Goal: Information Seeking & Learning: Learn about a topic

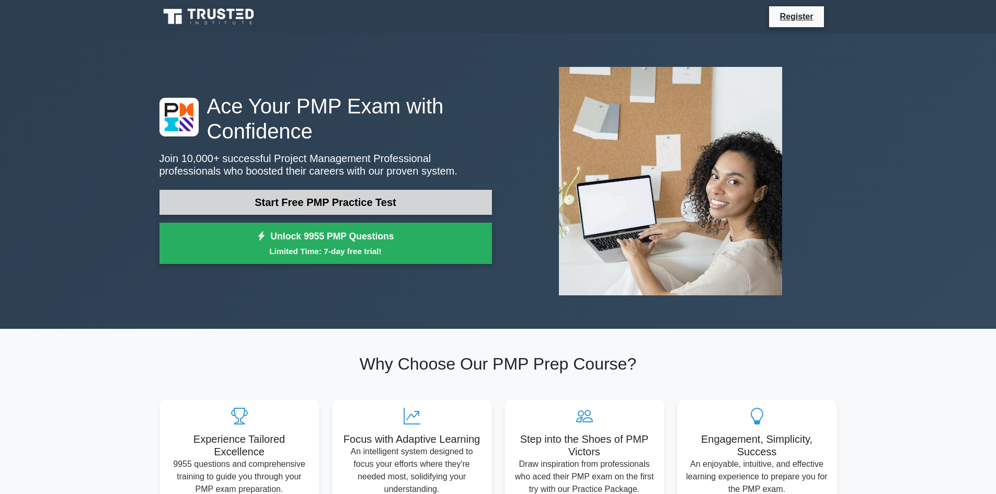
click at [308, 203] on link "Start Free PMP Practice Test" at bounding box center [325, 202] width 332 height 25
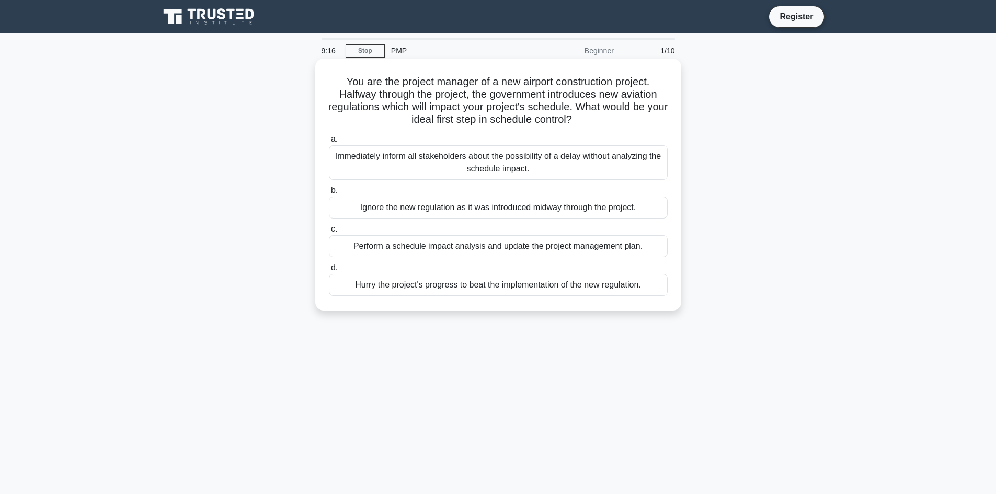
click at [542, 250] on div "Perform a schedule impact analysis and update the project management plan." at bounding box center [498, 246] width 339 height 22
click at [329, 233] on input "c. Perform a schedule impact analysis and update the project management plan." at bounding box center [329, 229] width 0 height 7
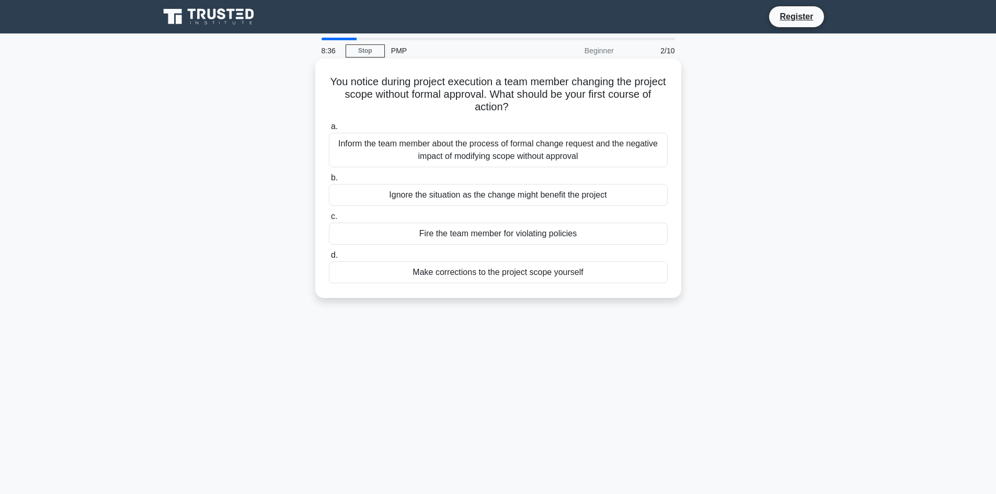
click at [399, 151] on div "Inform the team member about the process of formal change request and the negat…" at bounding box center [498, 150] width 339 height 34
click at [329, 130] on input "a. Inform the team member about the process of formal change request and the ne…" at bounding box center [329, 126] width 0 height 7
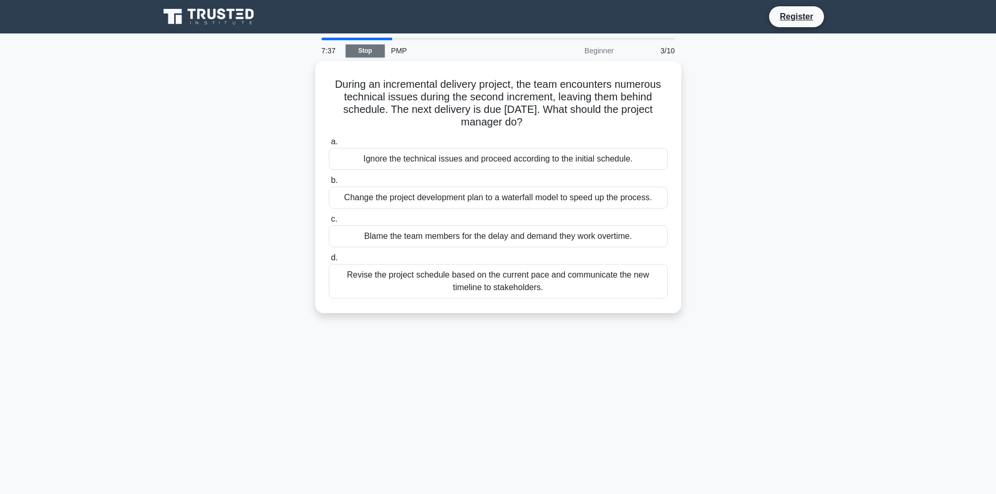
click at [368, 50] on link "Stop" at bounding box center [364, 50] width 39 height 13
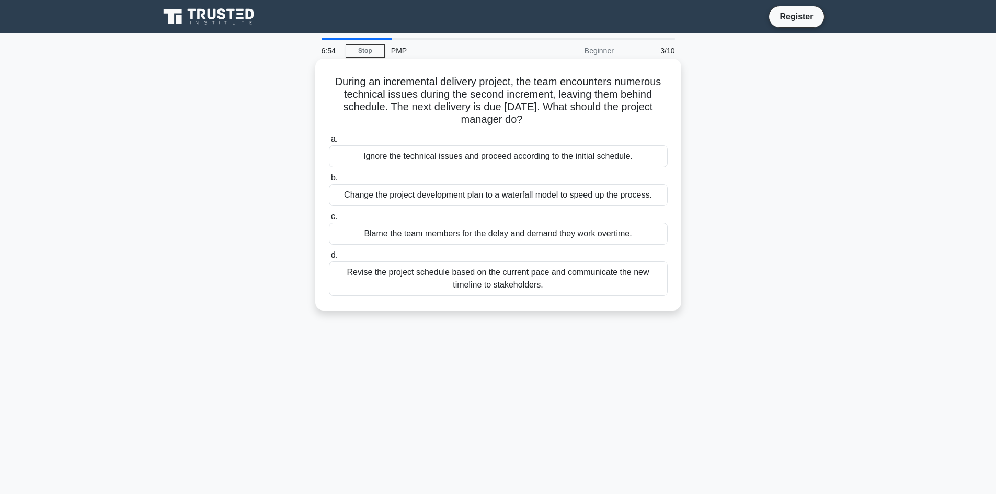
click at [486, 286] on div "Revise the project schedule based on the current pace and communicate the new t…" at bounding box center [498, 278] width 339 height 34
click at [329, 259] on input "d. Revise the project schedule based on the current pace and communicate the ne…" at bounding box center [329, 255] width 0 height 7
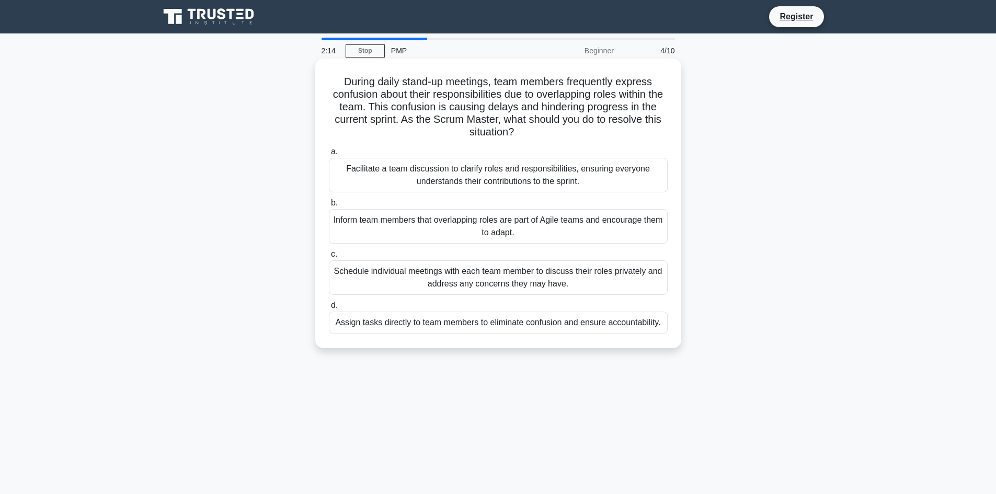
click at [342, 171] on div "Facilitate a team discussion to clarify roles and responsibilities, ensuring ev…" at bounding box center [498, 175] width 339 height 34
click at [329, 155] on input "a. Facilitate a team discussion to clarify roles and responsibilities, ensuring…" at bounding box center [329, 151] width 0 height 7
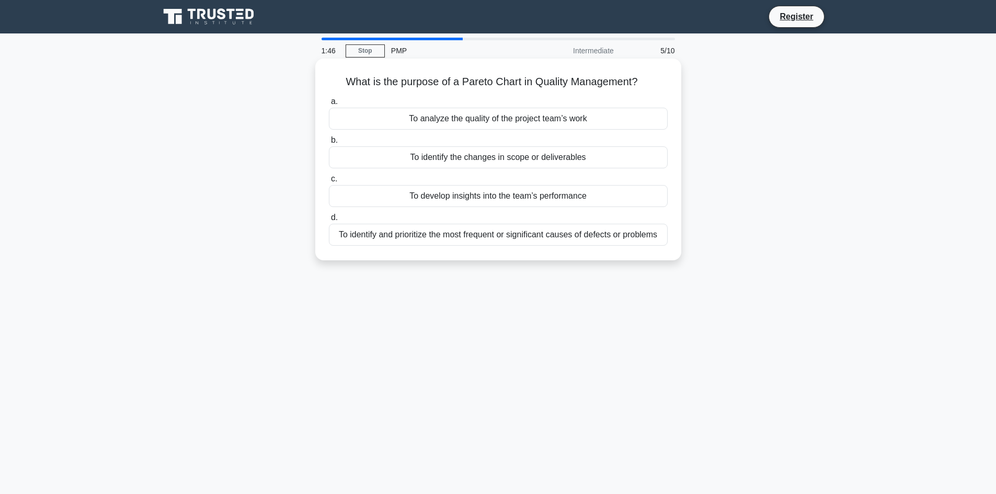
click at [433, 117] on div "To analyze the quality of the project team’s work" at bounding box center [498, 119] width 339 height 22
click at [329, 105] on input "a. To analyze the quality of the project team’s work" at bounding box center [329, 101] width 0 height 7
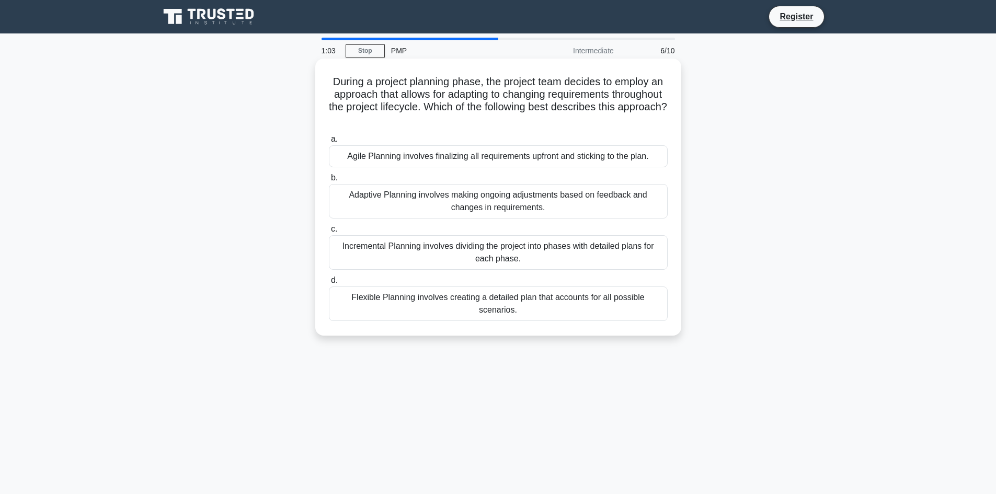
click at [445, 206] on div "Adaptive Planning involves making ongoing adjustments based on feedback and cha…" at bounding box center [498, 201] width 339 height 34
click at [329, 181] on input "b. Adaptive Planning involves making ongoing adjustments based on feedback and …" at bounding box center [329, 178] width 0 height 7
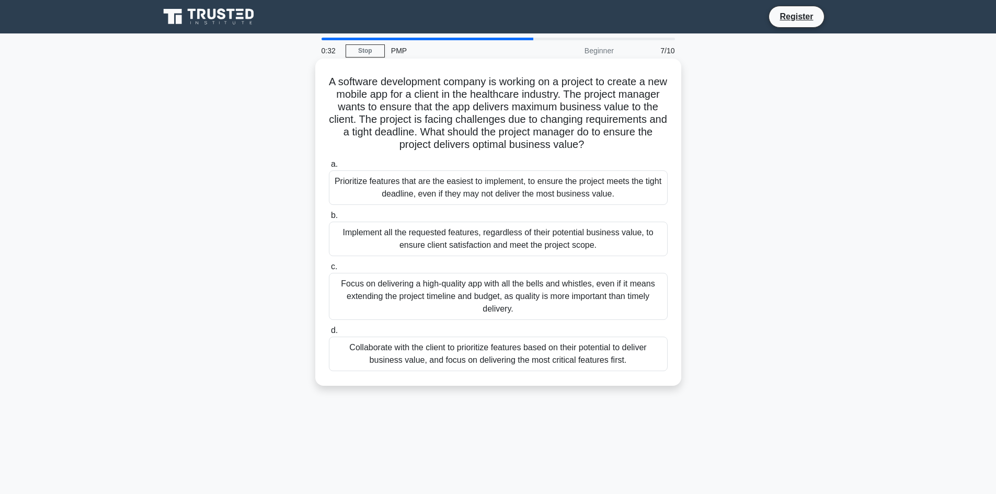
click at [420, 299] on div "Focus on delivering a high-quality app with all the bells and whistles, even if…" at bounding box center [498, 296] width 339 height 47
click at [329, 270] on input "c. Focus on delivering a high-quality app with all the bells and whistles, even…" at bounding box center [329, 266] width 0 height 7
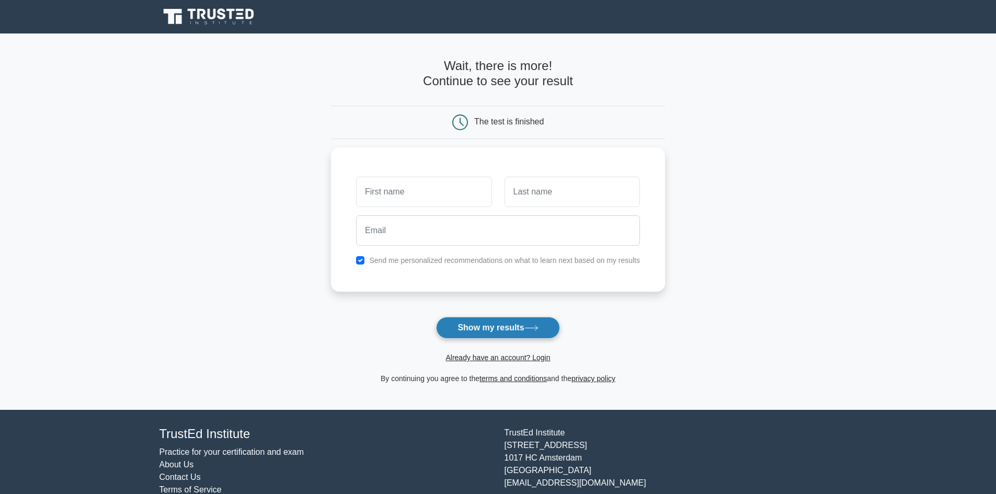
click at [490, 327] on button "Show my results" at bounding box center [497, 328] width 123 height 22
